Goal: Transaction & Acquisition: Book appointment/travel/reservation

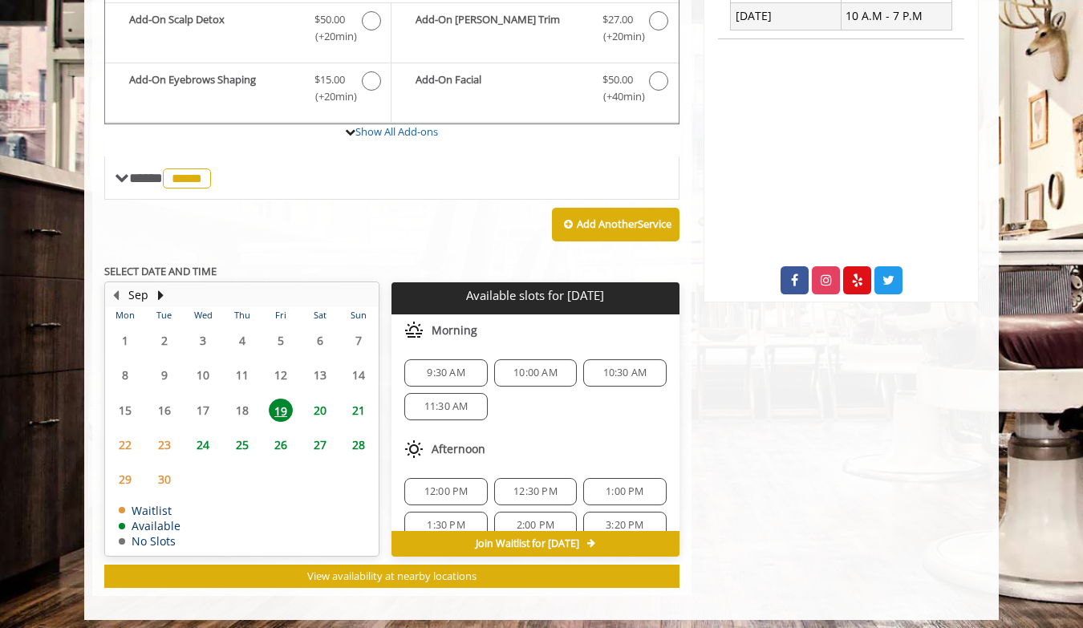
scroll to position [498, 0]
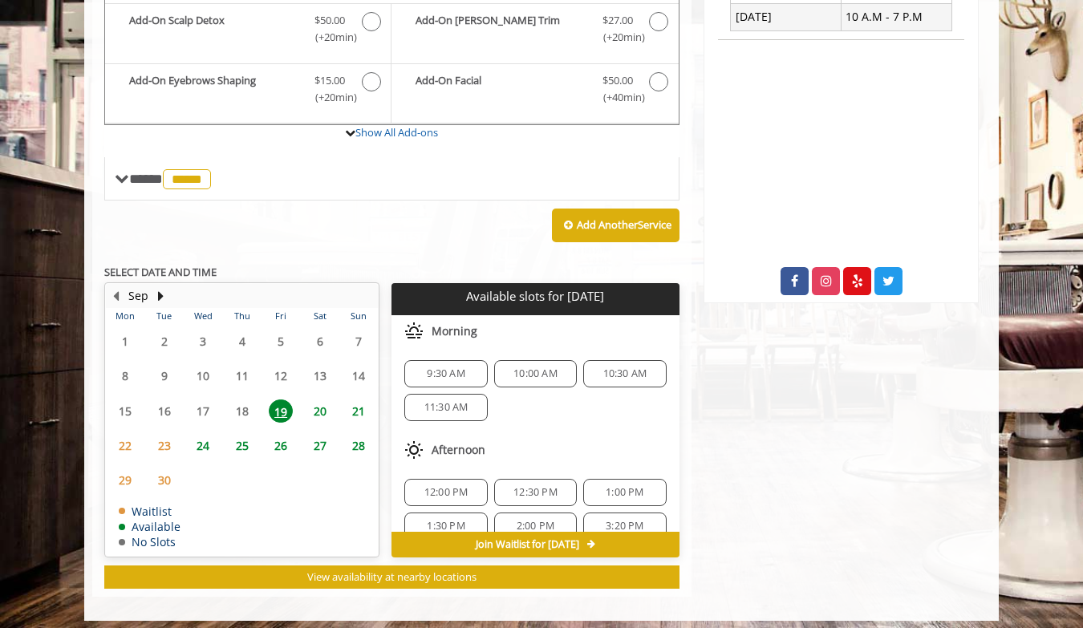
click at [548, 486] on span "12:30 PM" at bounding box center [535, 492] width 44 height 13
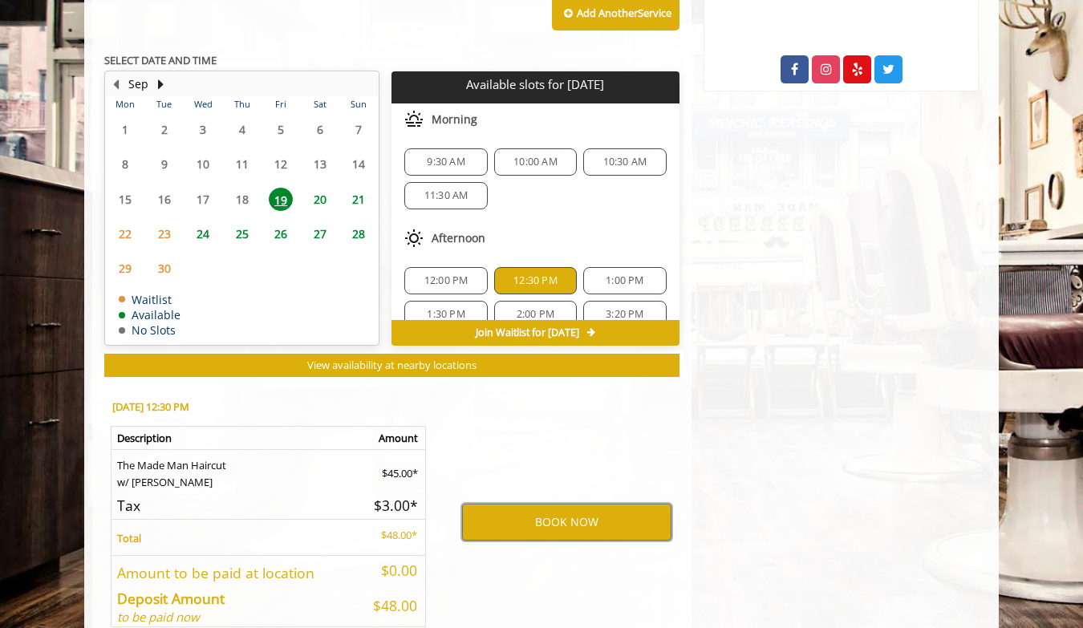
scroll to position [686, 0]
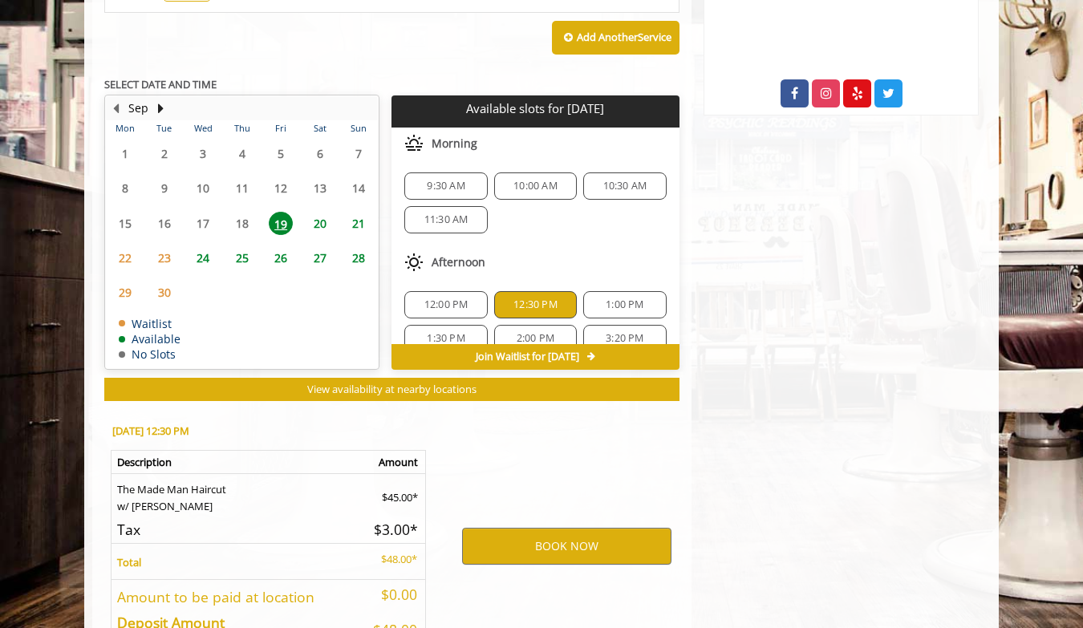
click at [453, 298] on span "12:00 PM" at bounding box center [446, 304] width 44 height 13
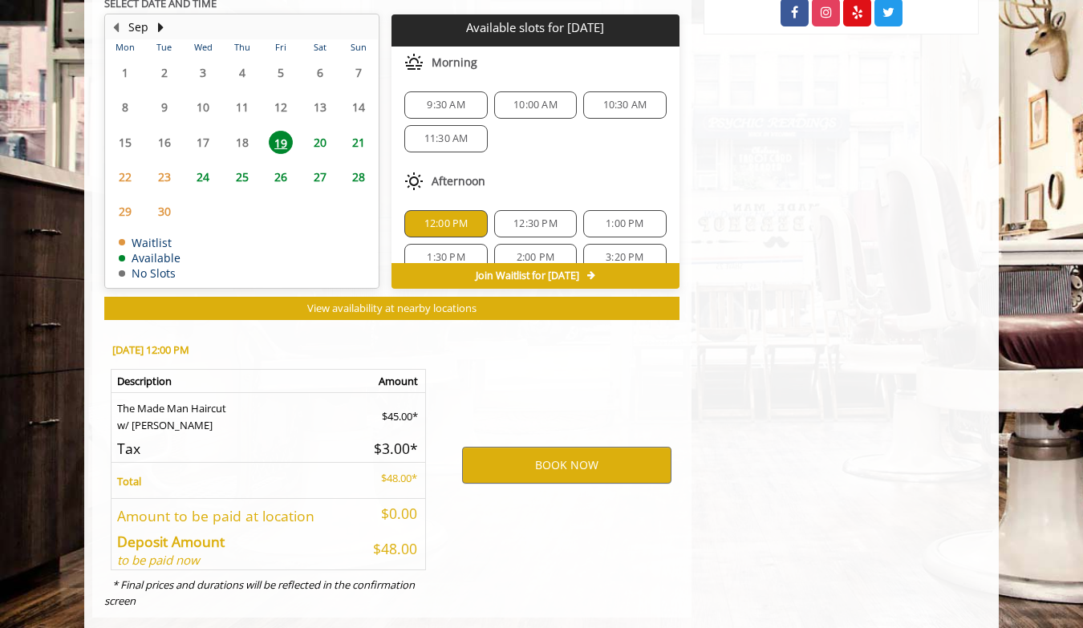
scroll to position [784, 0]
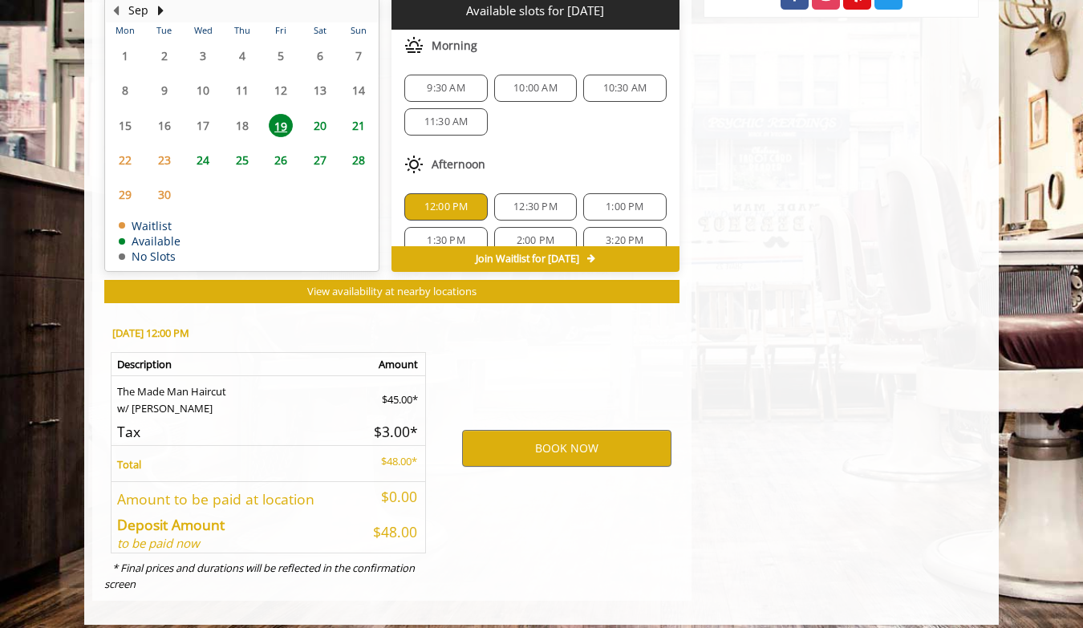
click at [526, 201] on span "12:30 PM" at bounding box center [535, 207] width 44 height 13
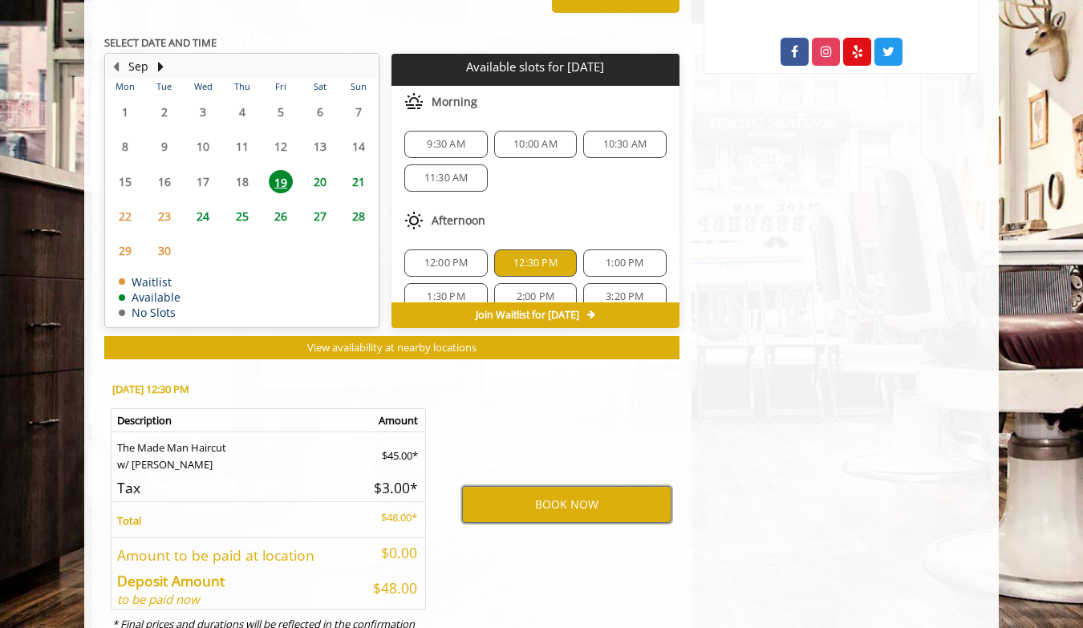
scroll to position [719, 0]
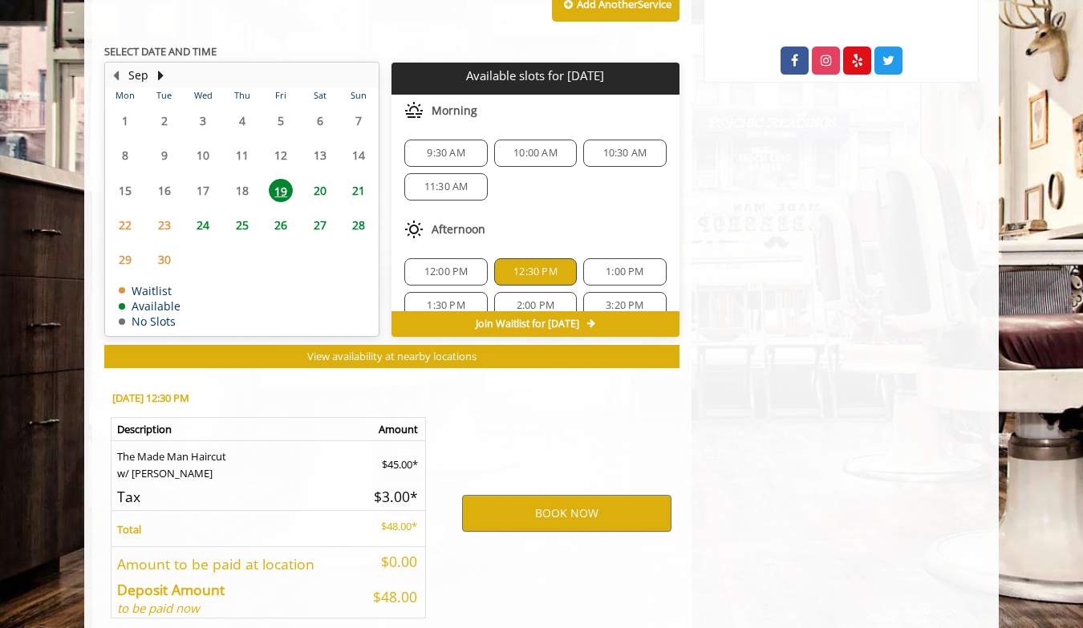
click at [628, 265] on span "1:00 PM" at bounding box center [625, 271] width 38 height 13
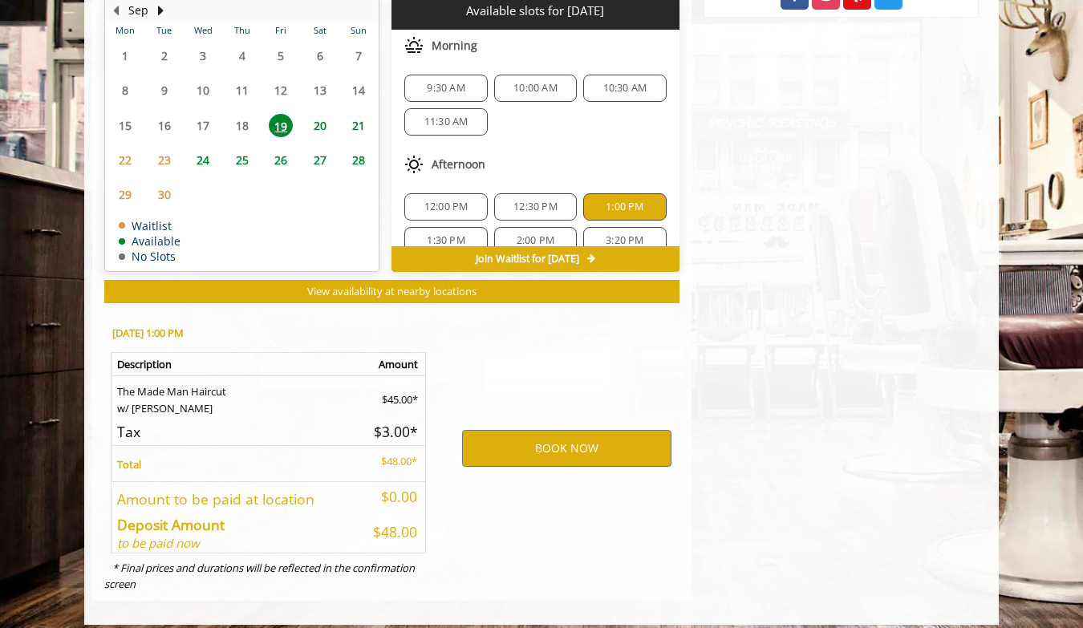
click at [533, 203] on span "12:30 PM" at bounding box center [535, 207] width 44 height 13
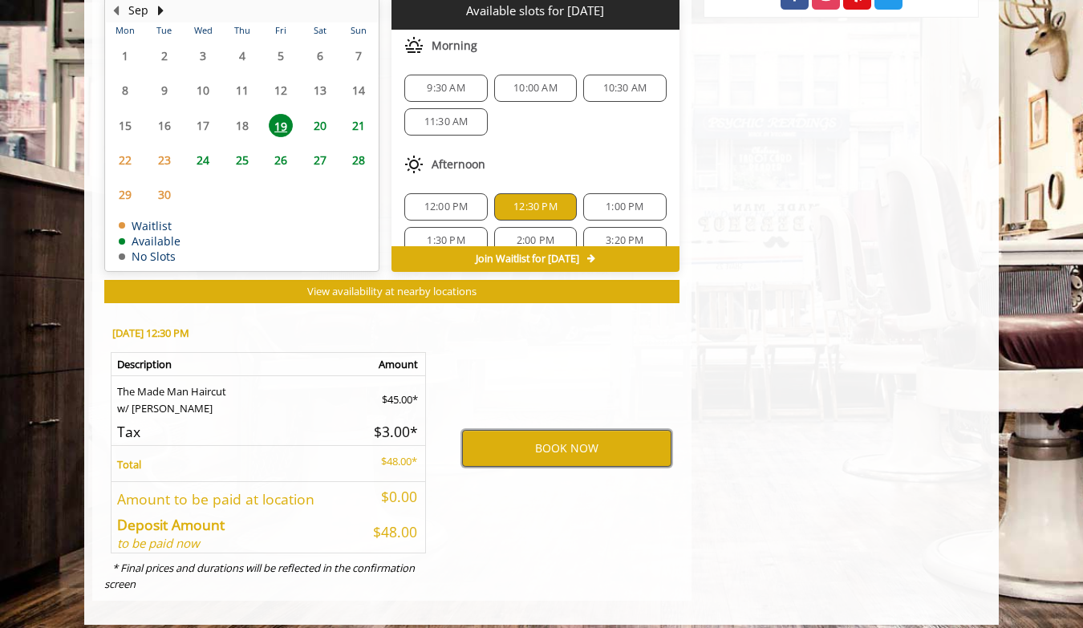
click at [610, 435] on button "BOOK NOW" at bounding box center [566, 448] width 209 height 37
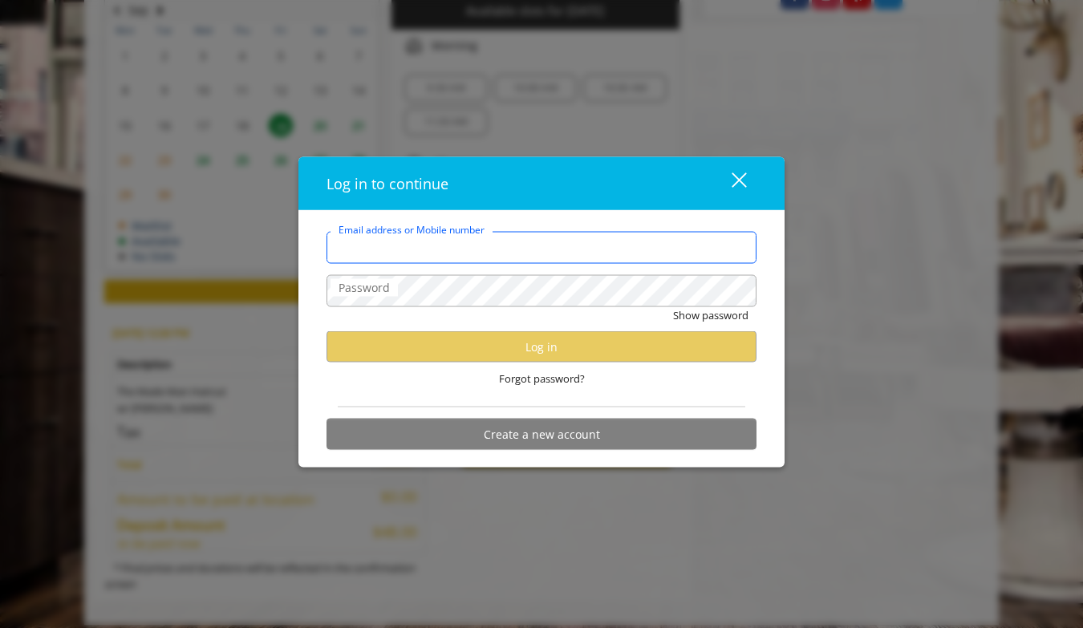
type input "**********"
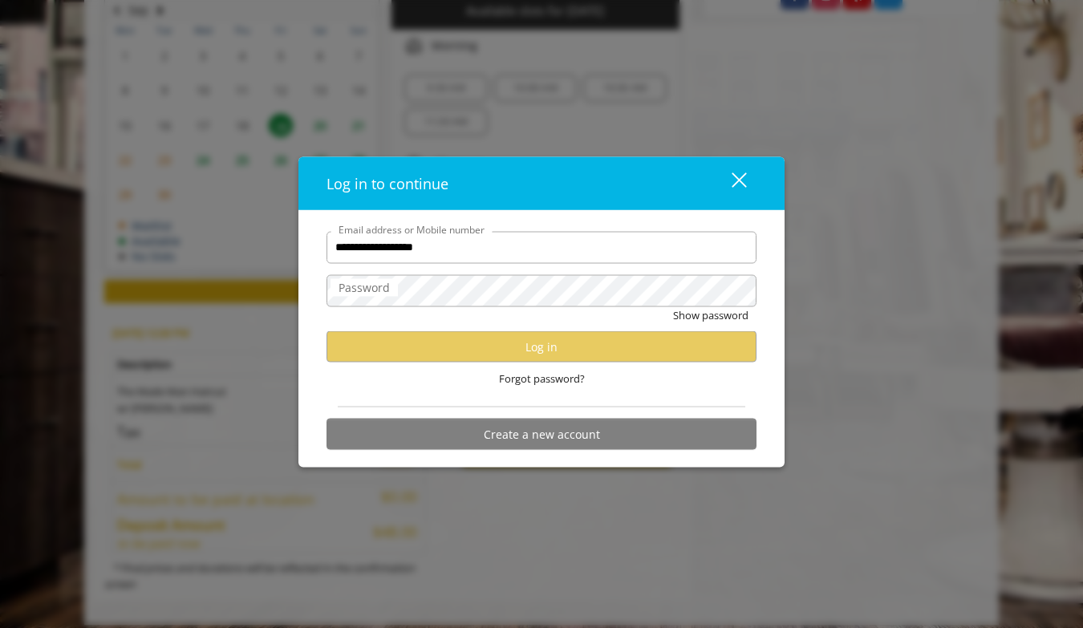
scroll to position [0, 0]
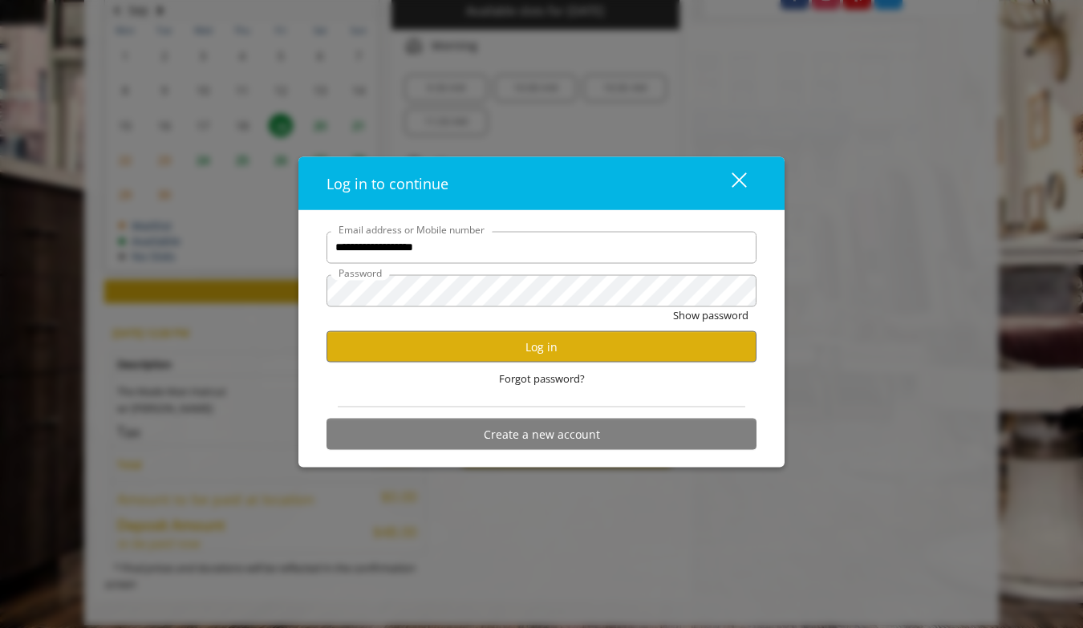
click at [751, 172] on button "close" at bounding box center [729, 183] width 55 height 33
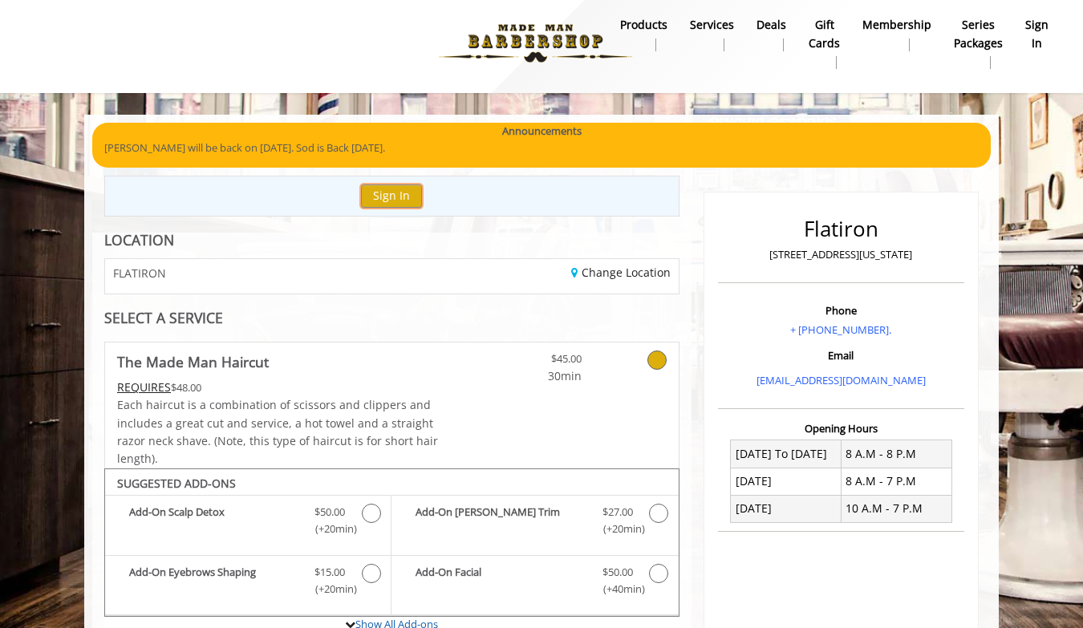
scroll to position [6, 0]
click at [398, 189] on button "Sign In" at bounding box center [391, 195] width 61 height 23
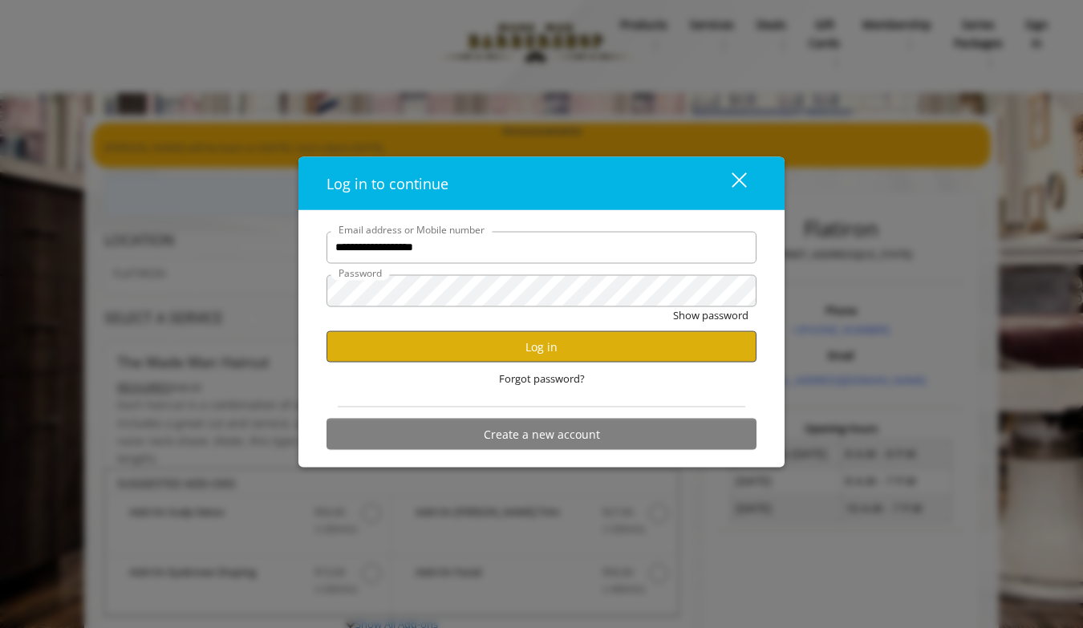
click at [528, 333] on button "Log in" at bounding box center [541, 346] width 430 height 31
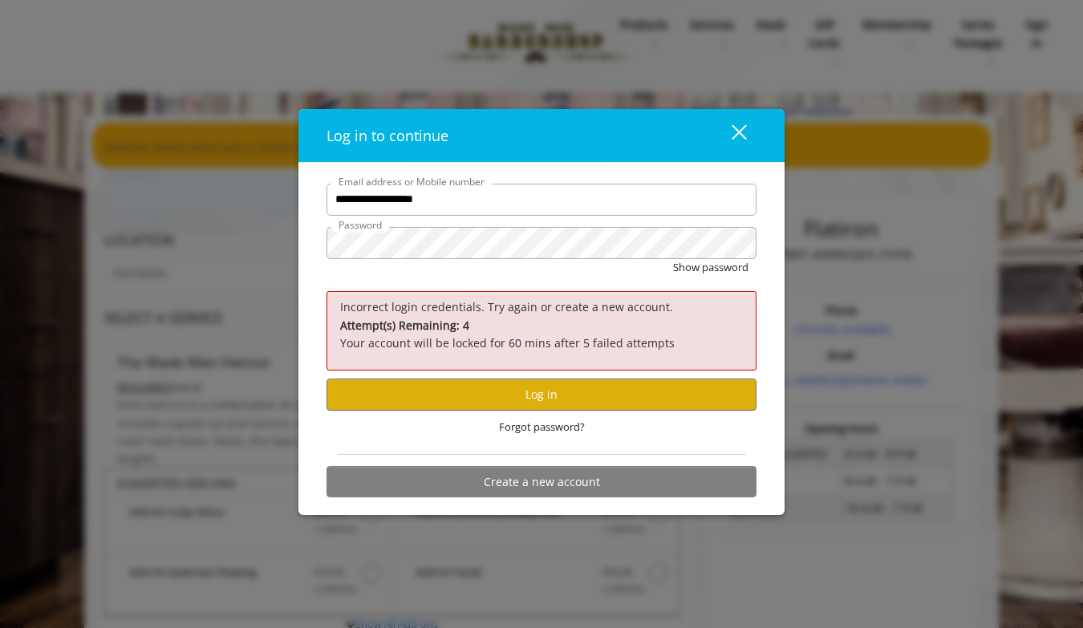
click at [735, 135] on div "close" at bounding box center [729, 136] width 32 height 24
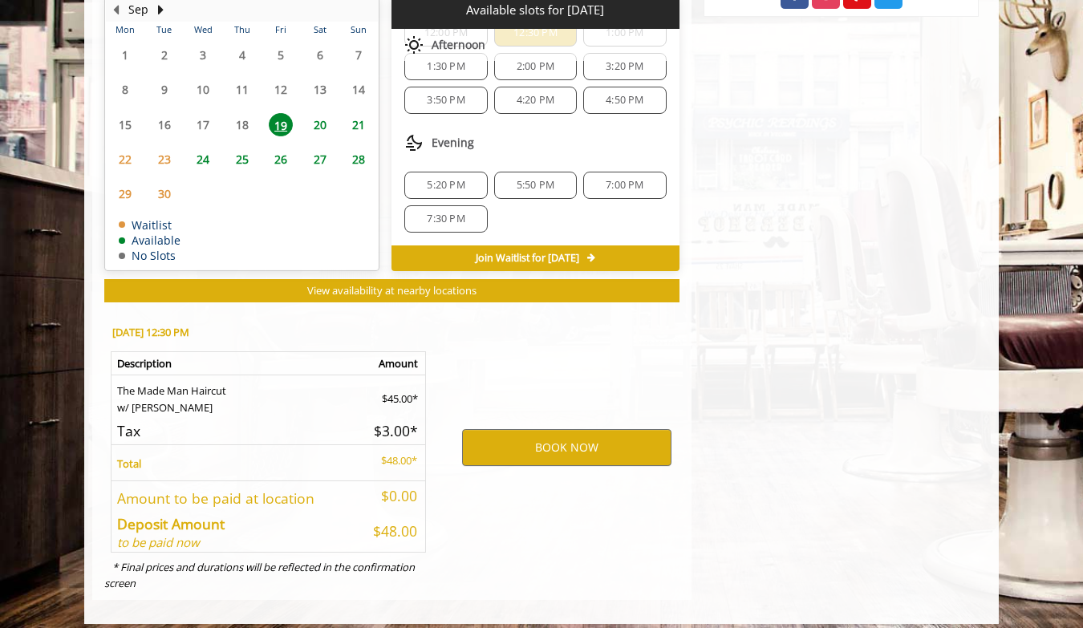
scroll to position [784, 0]
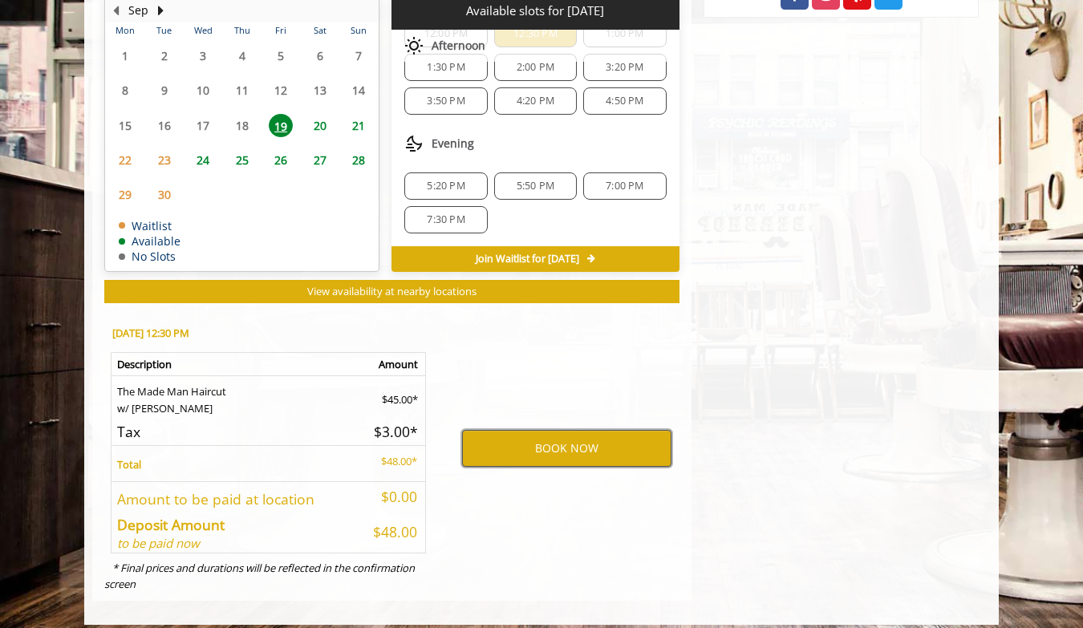
click at [558, 444] on button "BOOK NOW" at bounding box center [566, 448] width 209 height 37
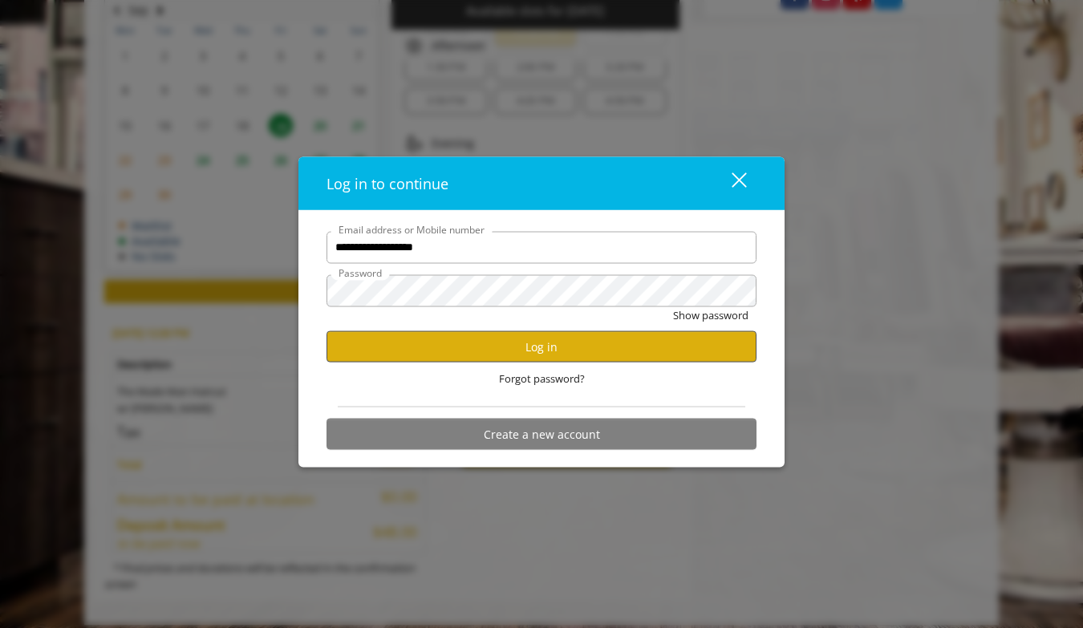
click at [561, 347] on button "Log in" at bounding box center [541, 346] width 430 height 31
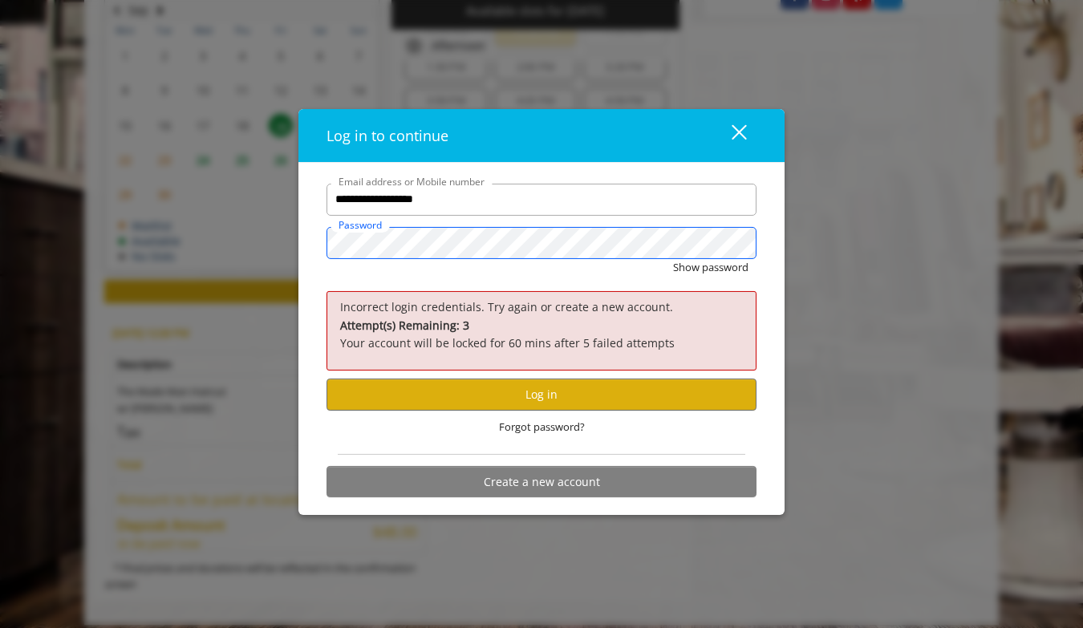
click at [710, 268] on button "Show password" at bounding box center [710, 266] width 75 height 17
click at [467, 399] on button "Log in" at bounding box center [541, 394] width 430 height 31
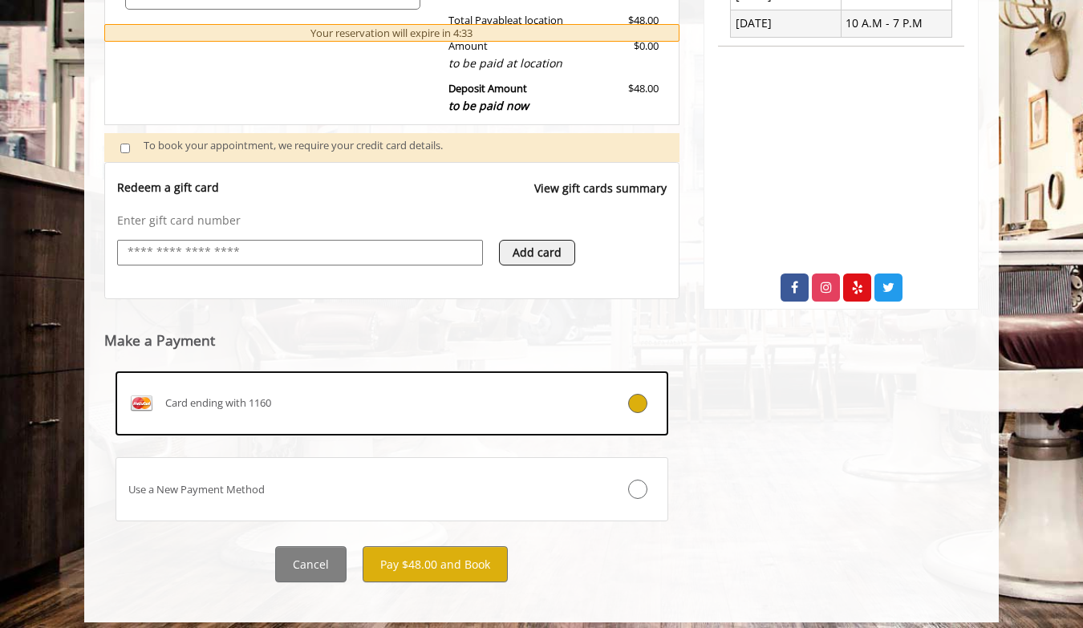
scroll to position [491, 0]
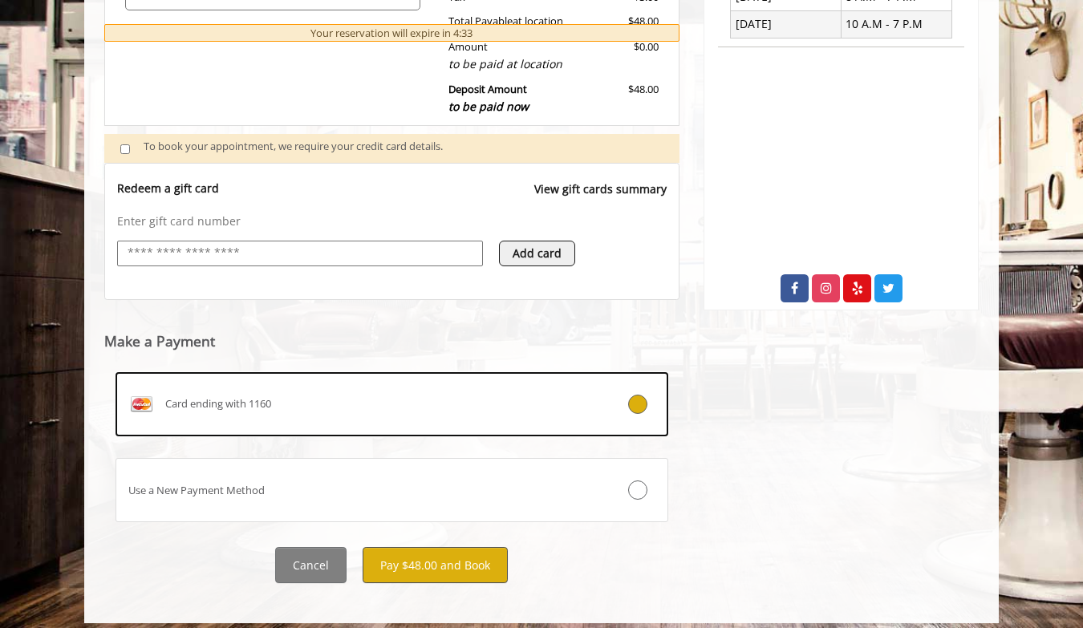
click at [464, 548] on button "Pay $48.00 and Book" at bounding box center [435, 565] width 145 height 36
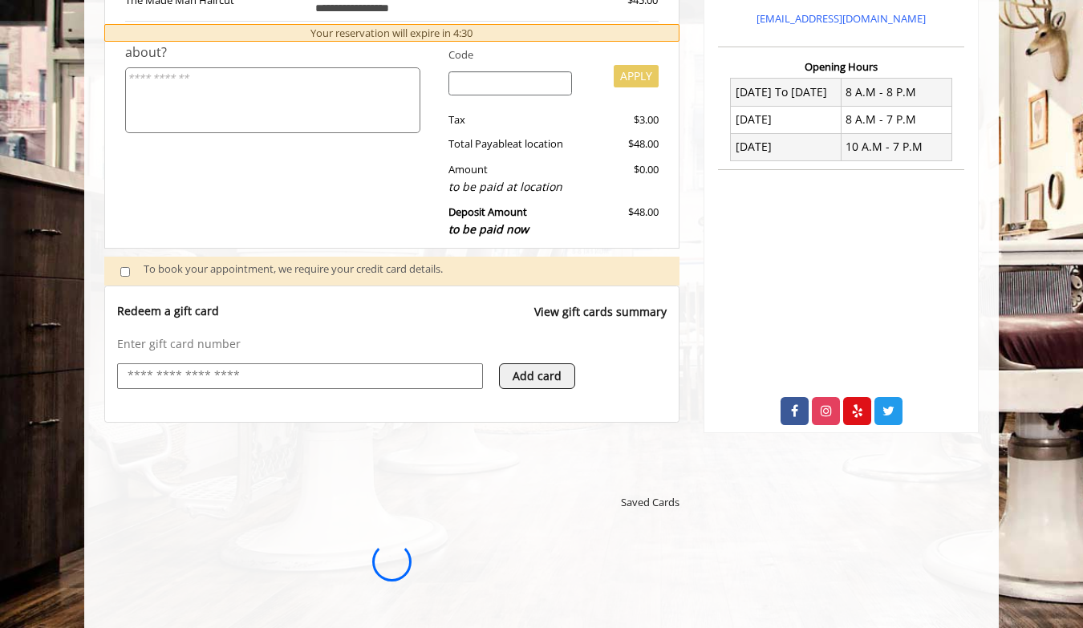
scroll to position [0, 0]
